Goal: Information Seeking & Learning: Learn about a topic

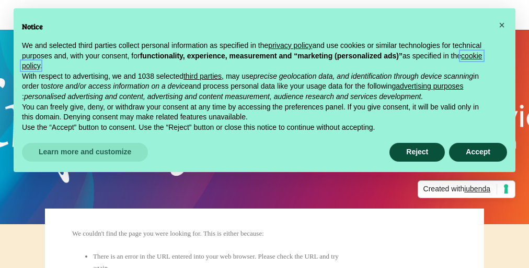
click at [197, 66] on link "cookie policy" at bounding box center [252, 61] width 460 height 19
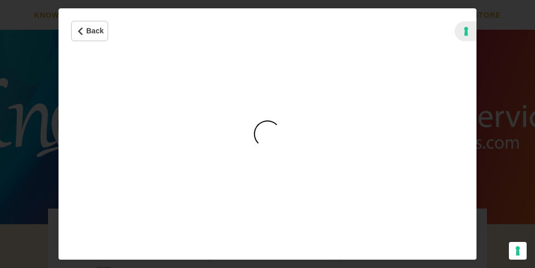
click at [267, 134] on div "Cookie Policy" at bounding box center [267, 134] width 27 height 27
click at [267, 134] on iframe "Cookie Policy" at bounding box center [267, 157] width 418 height 206
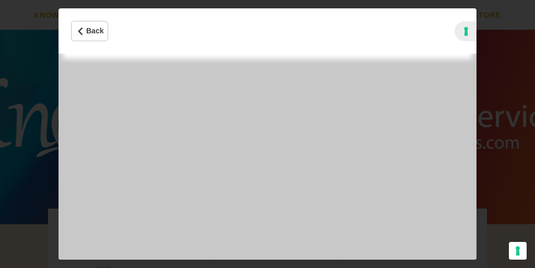
click at [267, 134] on iframe "Cookie Policy" at bounding box center [267, 157] width 418 height 206
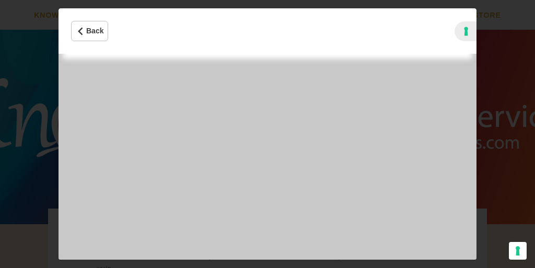
click at [267, 134] on iframe "Cookie Policy" at bounding box center [267, 157] width 418 height 206
